Goal: Information Seeking & Learning: Learn about a topic

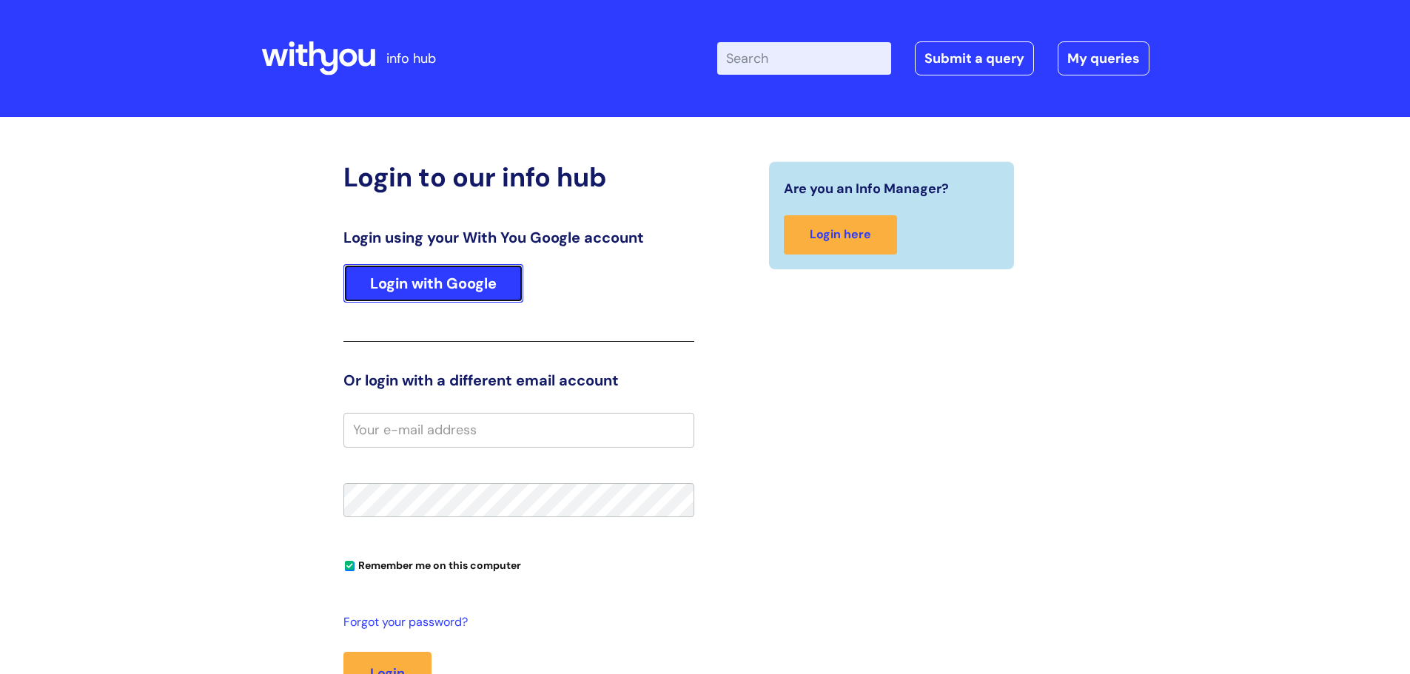
click at [420, 281] on link "Login with Google" at bounding box center [433, 283] width 180 height 38
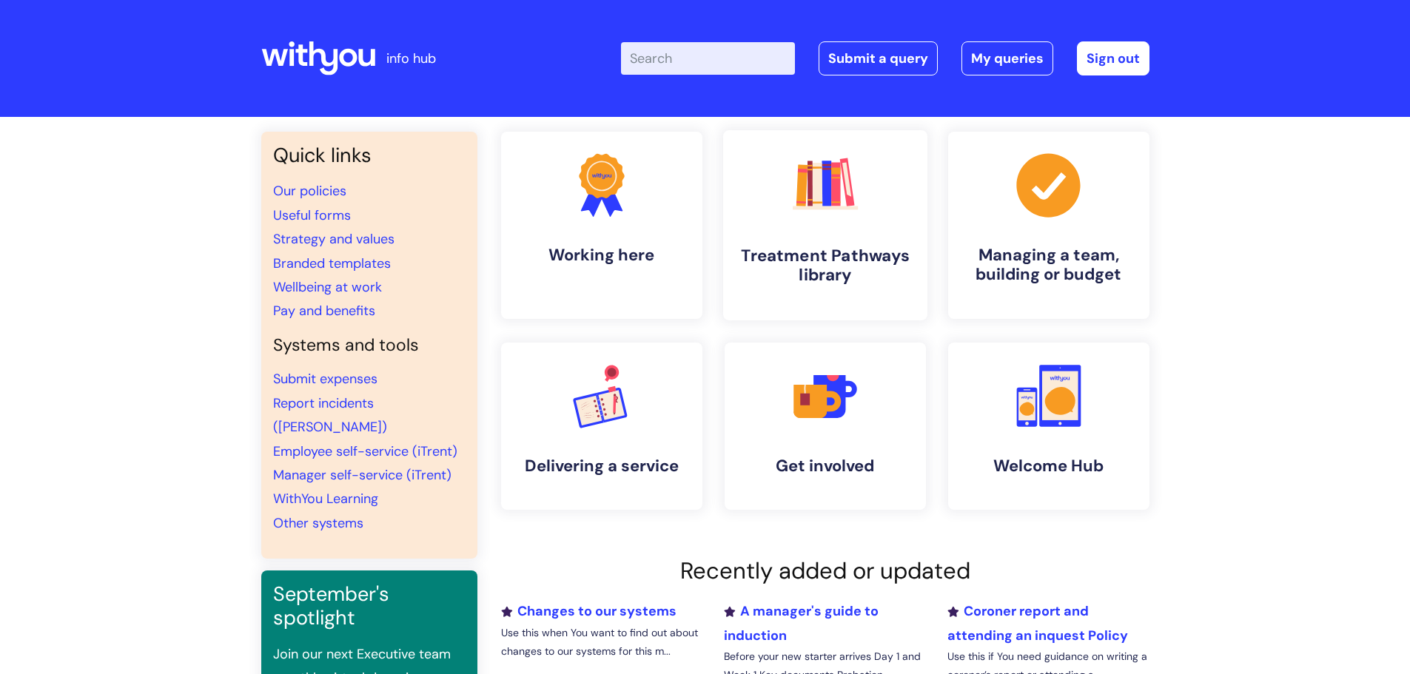
click at [831, 256] on h4 "Treatment Pathways library" at bounding box center [825, 266] width 181 height 40
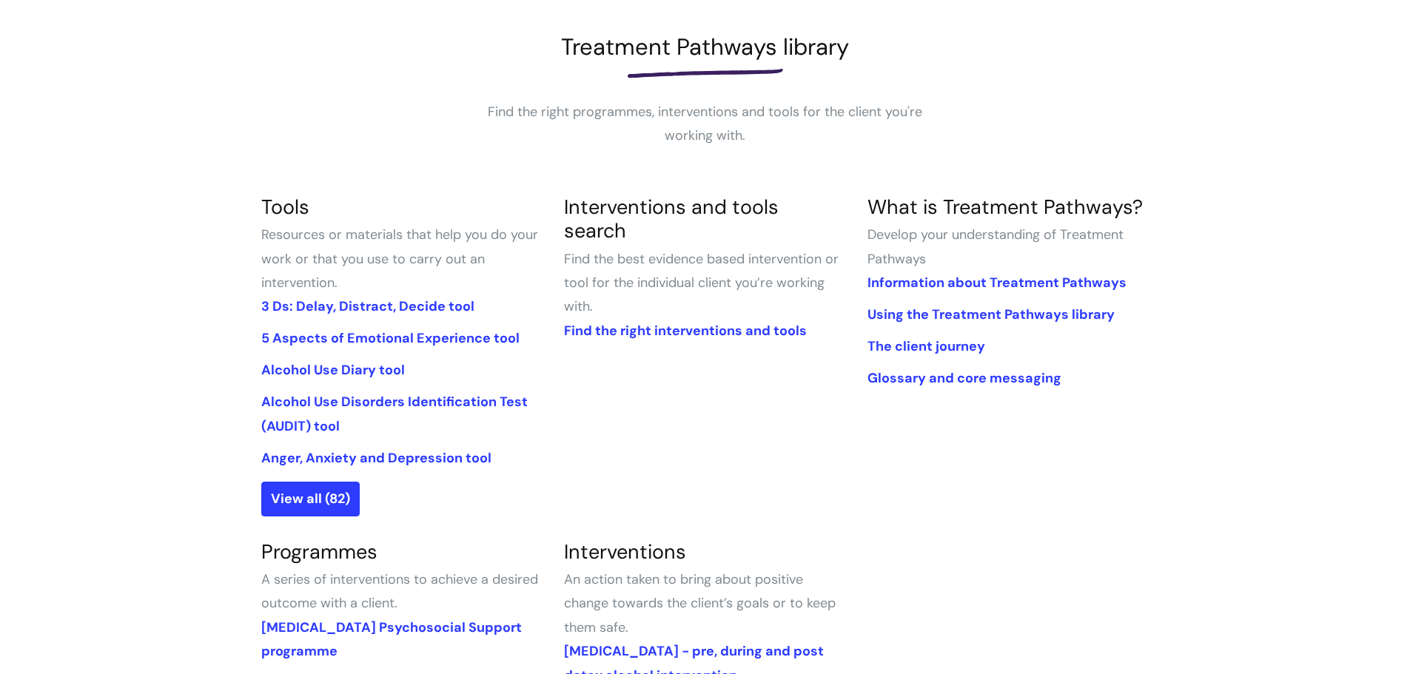
scroll to position [160, 0]
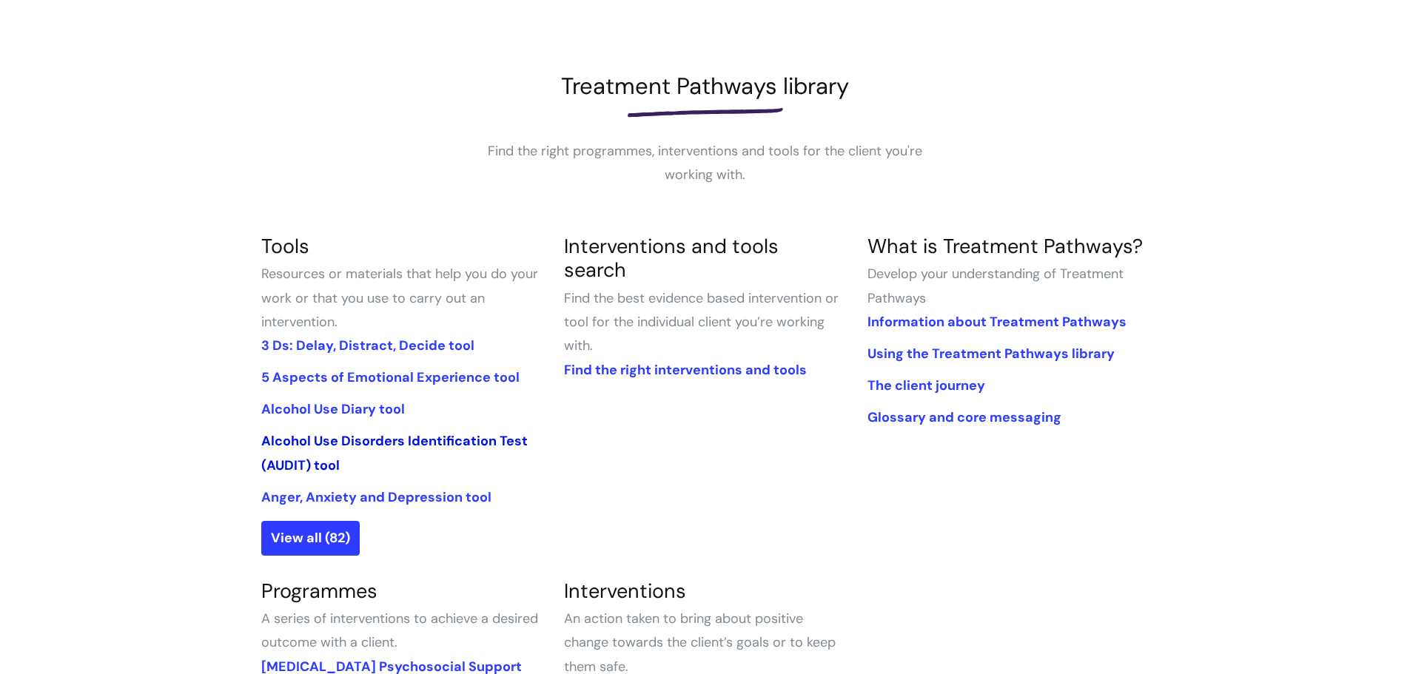
click at [331, 443] on link "Alcohol Use Disorders Identification Test (AUDIT) tool" at bounding box center [394, 452] width 267 height 41
